Goal: Task Accomplishment & Management: Manage account settings

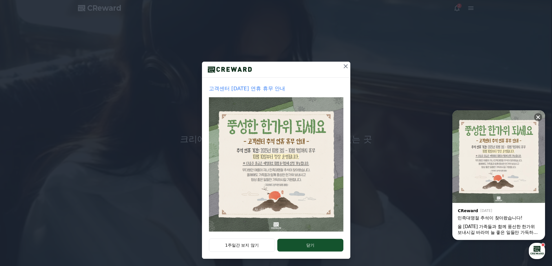
scroll to position [10, 0]
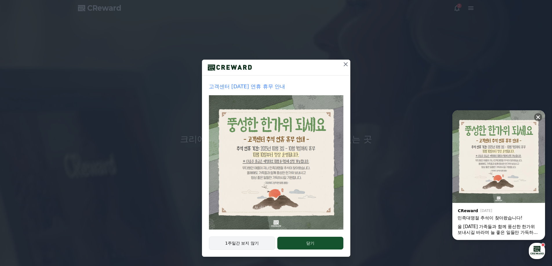
click at [245, 244] on button "1주일간 보지 않기" at bounding box center [242, 243] width 66 height 13
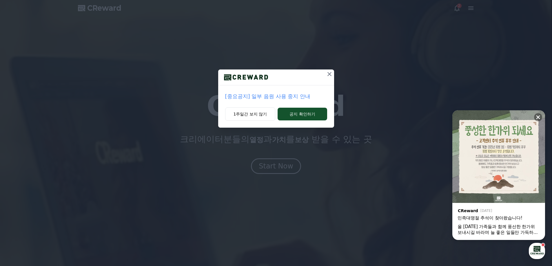
scroll to position [0, 0]
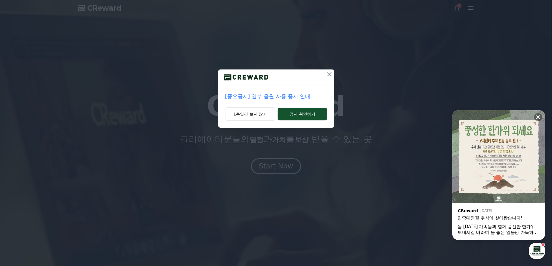
click at [288, 97] on p "[중요공지] 일부 음원 사용 중지 안내" at bounding box center [276, 96] width 102 height 8
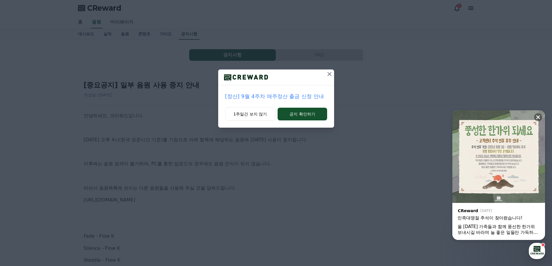
click at [328, 74] on icon at bounding box center [329, 74] width 7 height 7
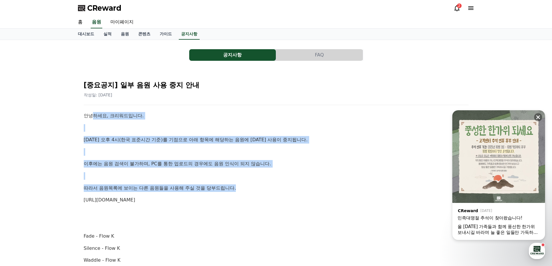
drag, startPoint x: 97, startPoint y: 115, endPoint x: 281, endPoint y: 203, distance: 203.1
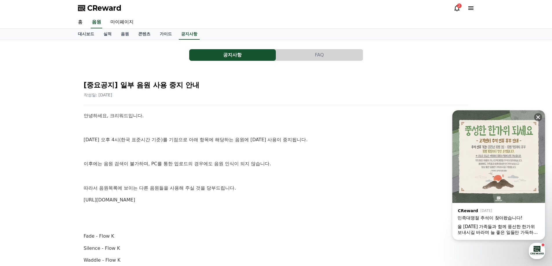
click at [281, 210] on p at bounding box center [276, 213] width 385 height 8
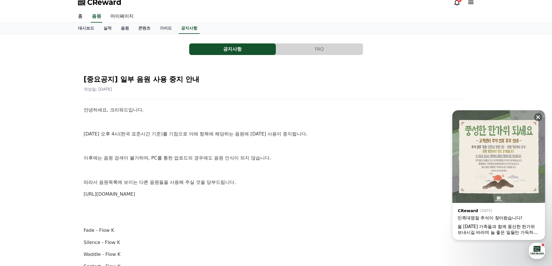
scroll to position [68, 0]
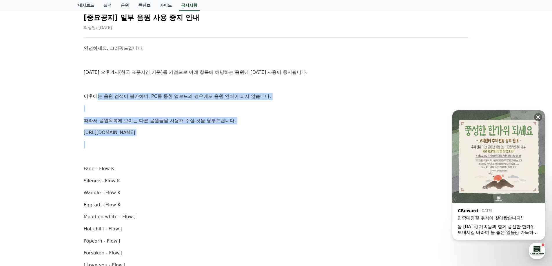
drag, startPoint x: 99, startPoint y: 91, endPoint x: 227, endPoint y: 141, distance: 137.2
click at [229, 143] on p at bounding box center [276, 145] width 385 height 8
drag, startPoint x: 229, startPoint y: 143, endPoint x: 79, endPoint y: 87, distance: 160.8
click at [79, 87] on div "[중요공지] 일부 음원 사용 중지 안내 작성일: 2025-10-02 안녕하세요, 크리워드입니다. 10월 2일 오후 4시(한국 표준시간 기준)를…" at bounding box center [276, 262] width 397 height 519
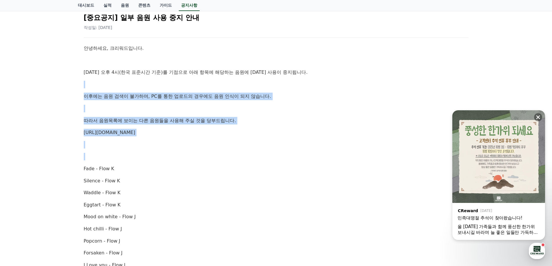
click at [173, 107] on p at bounding box center [276, 109] width 385 height 8
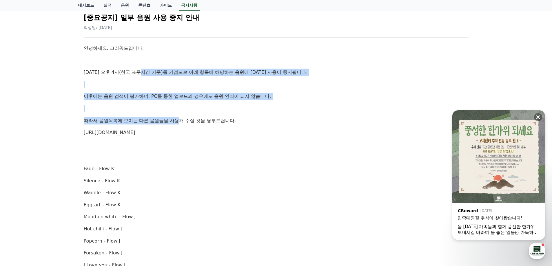
drag, startPoint x: 144, startPoint y: 68, endPoint x: 186, endPoint y: 128, distance: 73.6
click at [203, 135] on p "https://creward.net/music/list/public" at bounding box center [276, 133] width 385 height 8
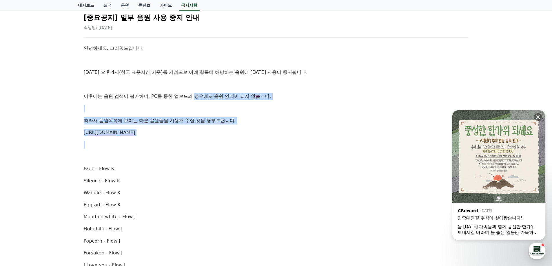
drag, startPoint x: 203, startPoint y: 135, endPoint x: 205, endPoint y: 89, distance: 46.7
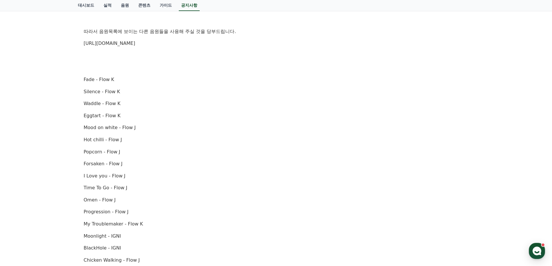
scroll to position [203, 0]
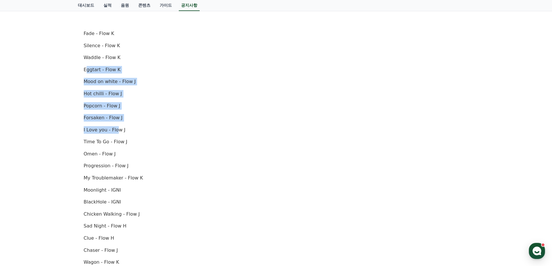
drag, startPoint x: 87, startPoint y: 70, endPoint x: 130, endPoint y: 141, distance: 82.4
click at [126, 139] on div "안녕하세요, 크리워드입니다. 10월 2일 오후 4시(한국 표준시간 기준)를 기점으로 아래 항목에 해당하는 음원에 대한 사용이 중지됩니다. 이후…" at bounding box center [276, 136] width 385 height 454
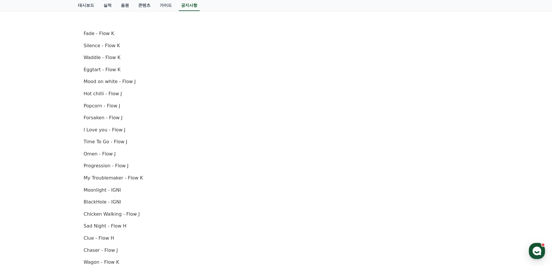
click at [188, 158] on div "안녕하세요, 크리워드입니다. 10월 2일 오후 4시(한국 표준시간 기준)를 기점으로 아래 항목에 해당하는 음원에 대한 사용이 중지됩니다. 이후…" at bounding box center [276, 136] width 385 height 454
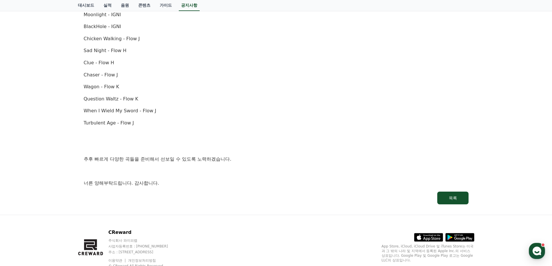
scroll to position [400, 0]
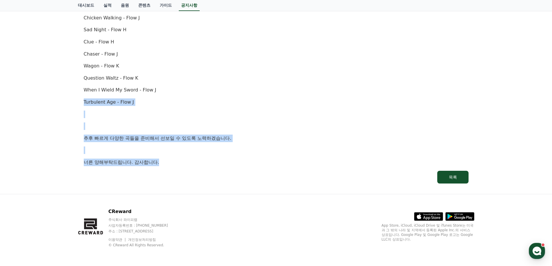
drag, startPoint x: 186, startPoint y: 90, endPoint x: 206, endPoint y: 168, distance: 81.2
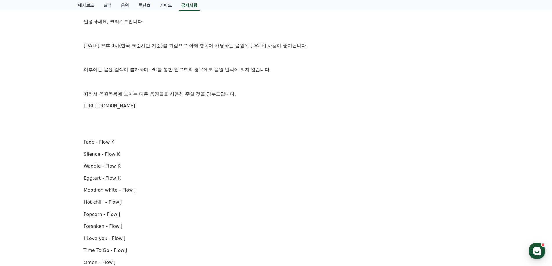
scroll to position [0, 0]
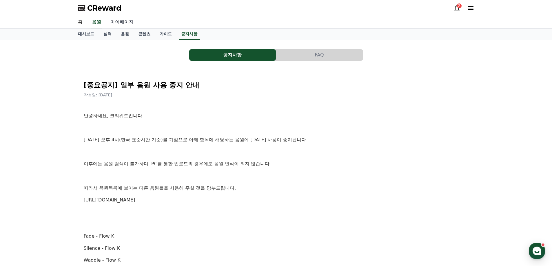
click at [124, 21] on link "마이페이지" at bounding box center [122, 22] width 32 height 12
select select "**********"
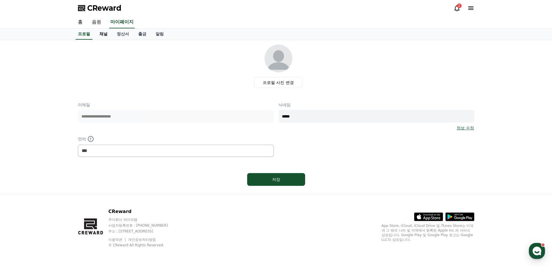
click at [103, 35] on link "채널" at bounding box center [103, 34] width 17 height 11
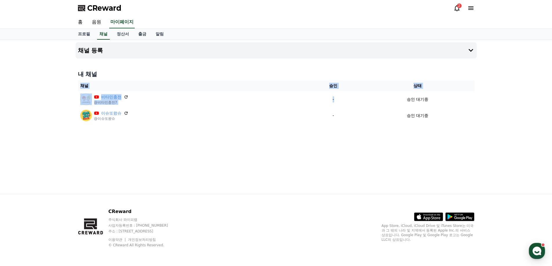
drag, startPoint x: 401, startPoint y: 104, endPoint x: 466, endPoint y: 150, distance: 78.9
click at [449, 148] on div "채널 등록 내 채널 채널 승인 상태 비타민충전 @비타민충전7 - 승인 대기중 이슈또왔슈 @이슈또왔슈 - 승인 대기중" at bounding box center [276, 117] width 406 height 154
click at [470, 147] on div "채널 등록 내 채널 채널 승인 상태 비타민충전 @비타민충전7 - 승인 대기중 이슈또왔슈 @이슈또왔슈 - 승인 대기중" at bounding box center [276, 117] width 406 height 154
drag, startPoint x: 441, startPoint y: 148, endPoint x: 30, endPoint y: 76, distance: 417.4
click at [31, 78] on div "채널 등록 내 채널 채널 승인 상태 비타민충전 @비타민충전7 - 승인 대기중 이슈또왔슈 @이슈또왔슈 - 승인 대기중" at bounding box center [276, 117] width 552 height 154
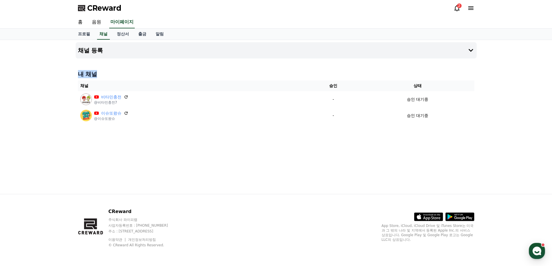
click at [29, 76] on div "채널 등록 내 채널 채널 승인 상태 비타민충전 @비타민충전7 - 승인 대기중 이슈또왔슈 @이슈또왔슈 - 승인 대기중" at bounding box center [276, 117] width 552 height 154
click at [88, 153] on div "채널 등록 내 채널 채널 승인 상태 비타민충전 @비타민충전7 - 승인 대기중 이슈또왔슈 @이슈또왔슈 - 승인 대기중" at bounding box center [276, 117] width 406 height 154
